Goal: Task Accomplishment & Management: Complete application form

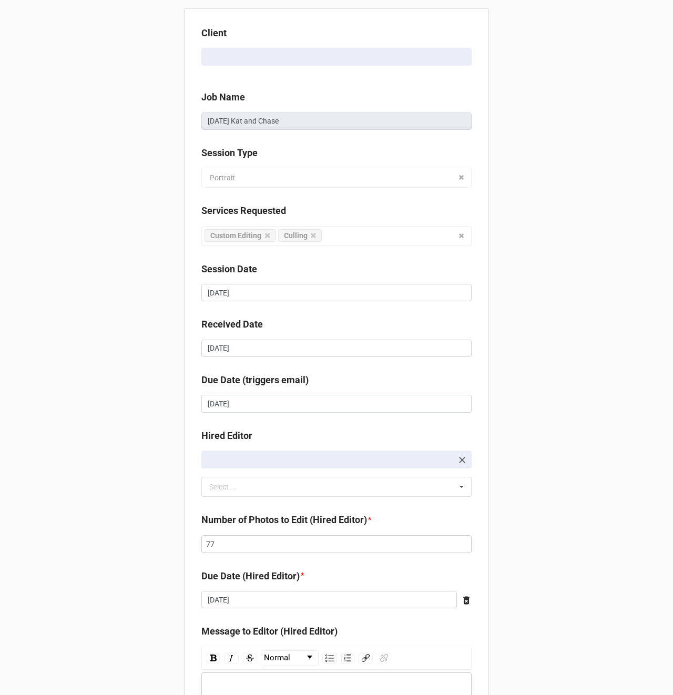
scroll to position [141, 0]
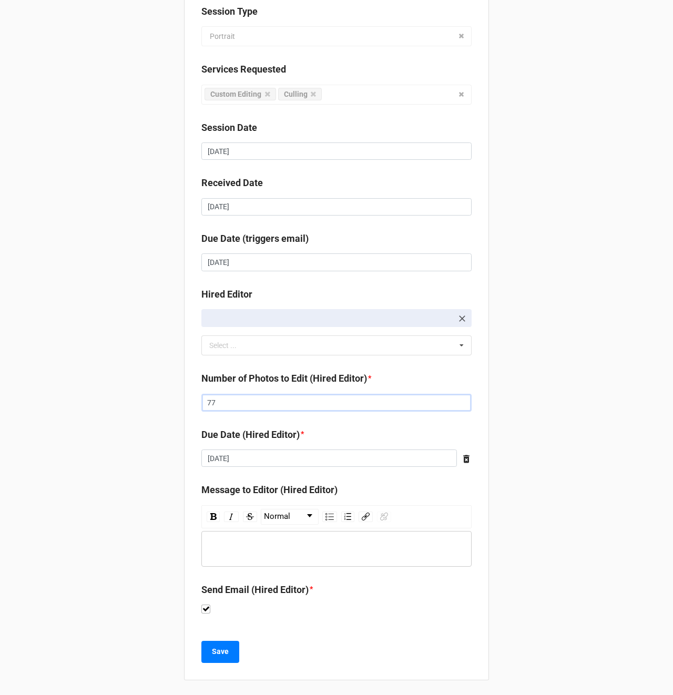
click at [218, 407] on input "77" at bounding box center [336, 403] width 270 height 18
type input "88"
click at [233, 457] on input "[DATE]" at bounding box center [329, 459] width 256 height 18
drag, startPoint x: 136, startPoint y: 482, endPoint x: 139, endPoint y: 486, distance: 5.7
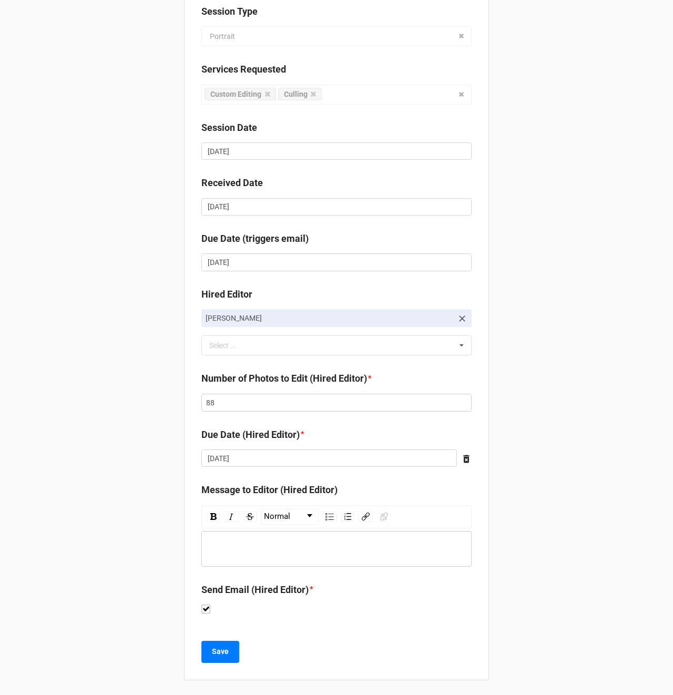
click at [137, 482] on div "Client Megan MacPhail Job Name 10/02/2025 Kat and Chase Session Type Portrait P…" at bounding box center [336, 278] width 673 height 839
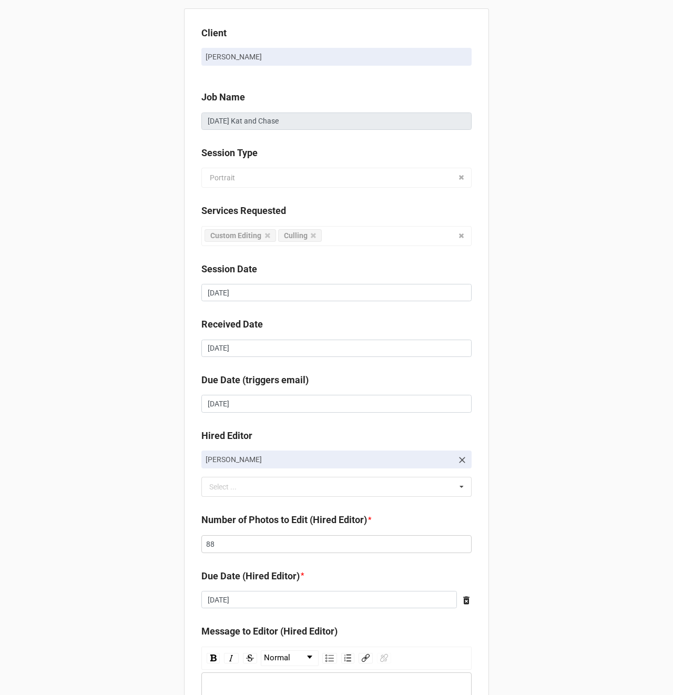
scroll to position [144, 0]
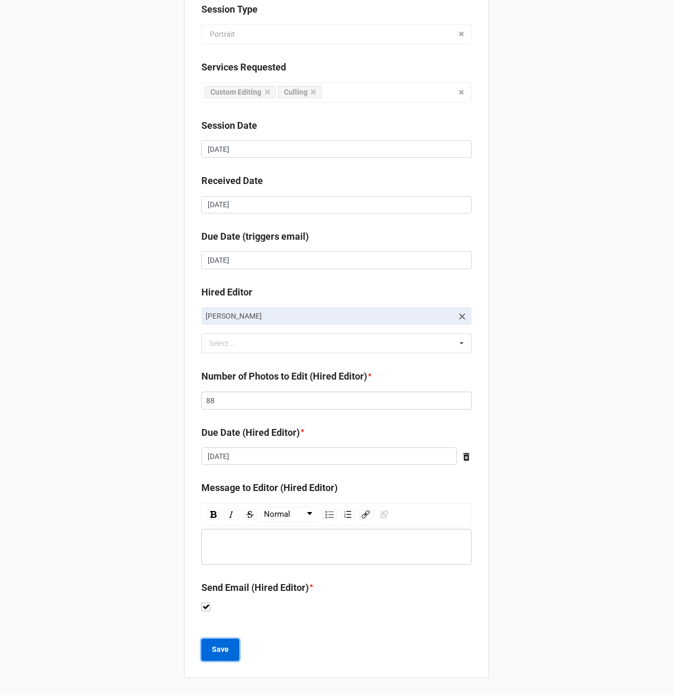
click at [203, 656] on button "Save" at bounding box center [220, 650] width 38 height 22
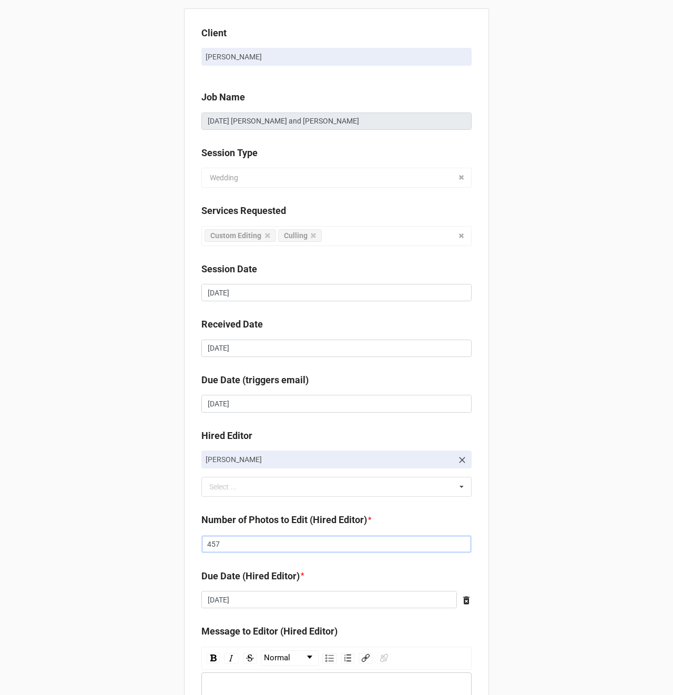
click at [217, 543] on input "457" at bounding box center [336, 544] width 270 height 18
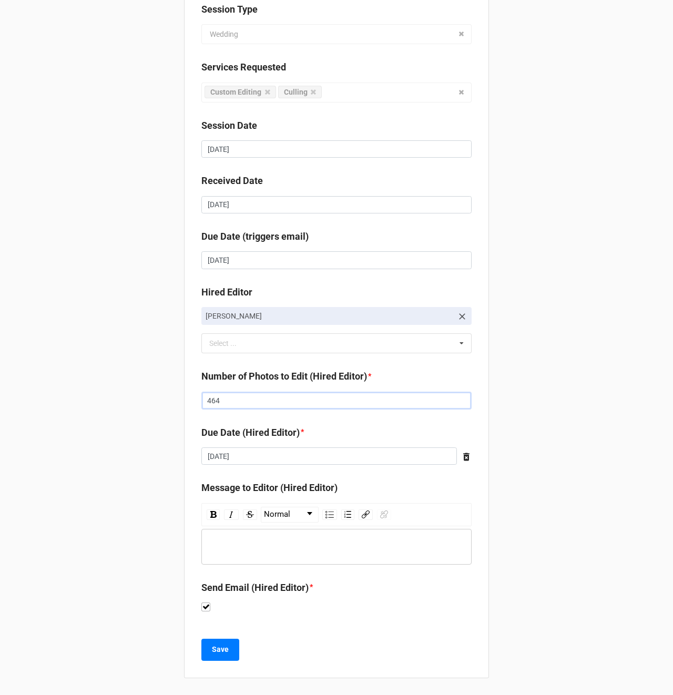
type input "464"
click at [252, 556] on div "rdw-wrapper" at bounding box center [336, 547] width 270 height 36
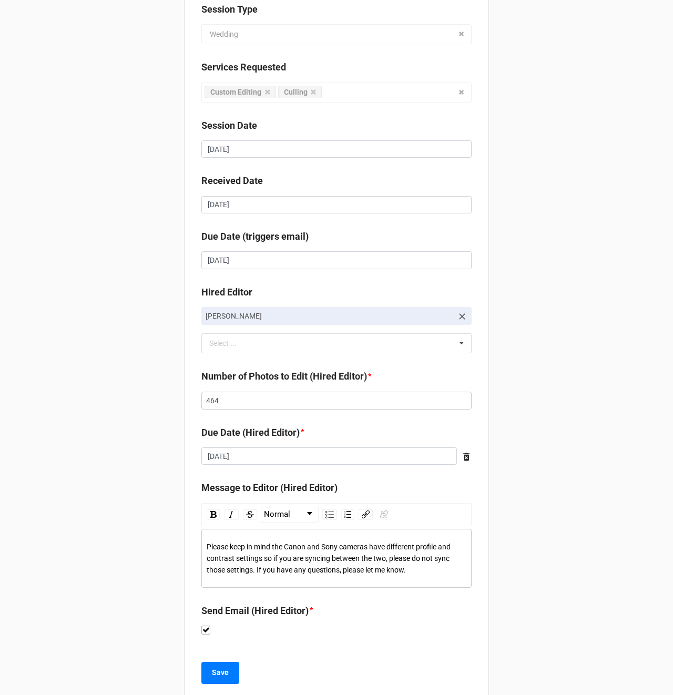
scroll to position [154, 0]
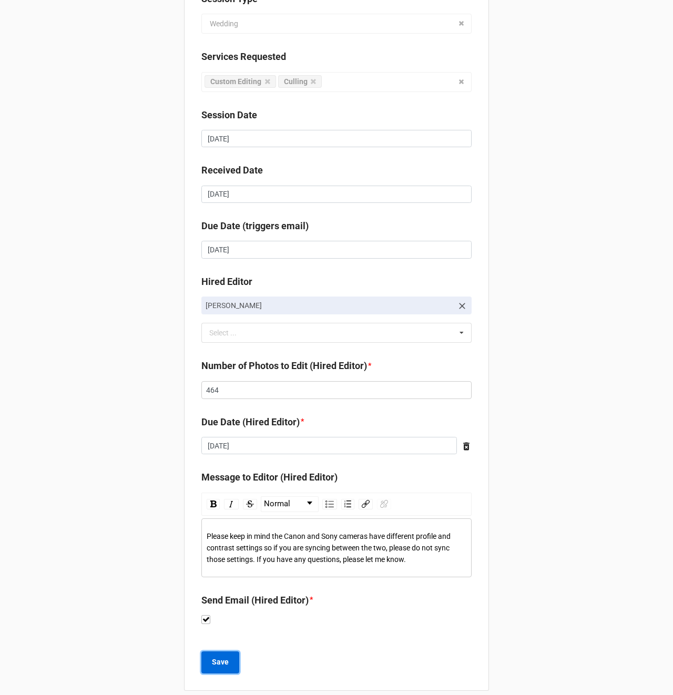
click at [226, 665] on b "Save" at bounding box center [220, 662] width 17 height 11
